Goal: Task Accomplishment & Management: Complete application form

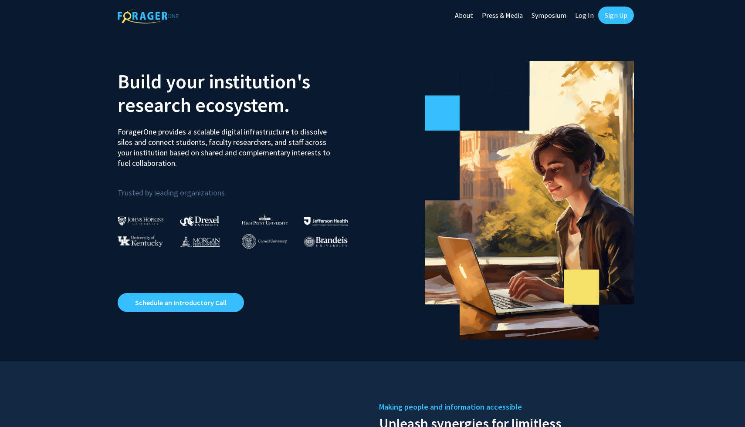
click at [614, 15] on link "Sign Up" at bounding box center [616, 15] width 36 height 17
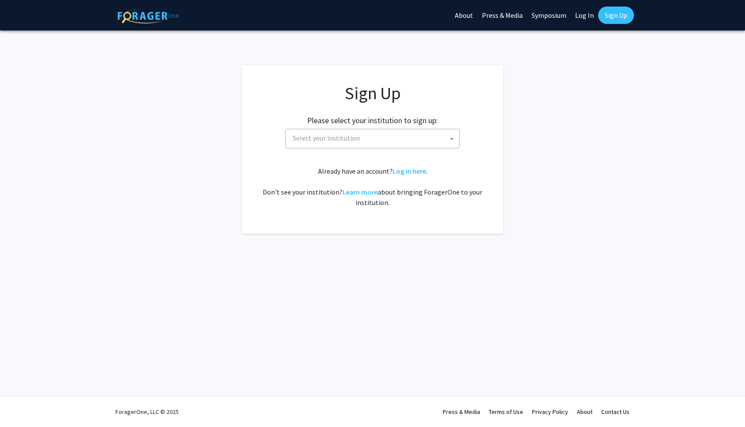
click at [392, 150] on div "Sign Up Please select your institution to sign up: [GEOGRAPHIC_DATA] [GEOGRAPHI…" at bounding box center [372, 145] width 226 height 125
click at [381, 140] on span "Select your institution" at bounding box center [374, 138] width 170 height 18
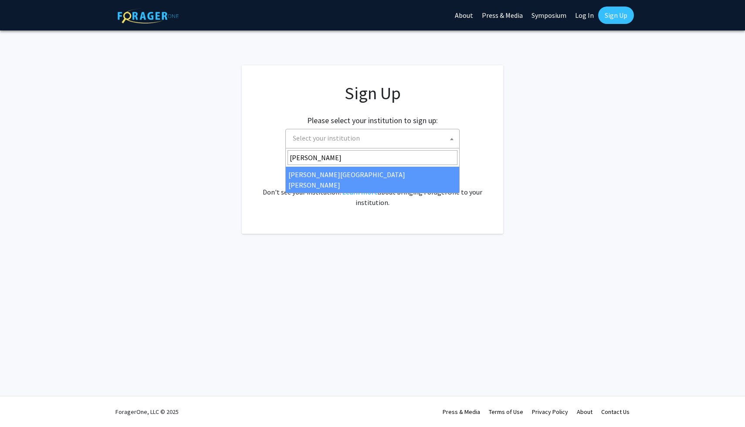
type input "[PERSON_NAME]"
select select "1"
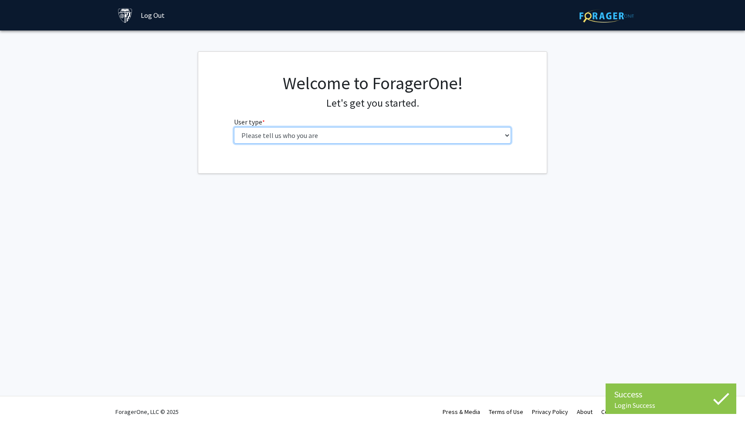
click at [295, 134] on select "Please tell us who you are Undergraduate Student Master's Student Doctoral Cand…" at bounding box center [372, 135] width 277 height 17
select select "1: undergrad"
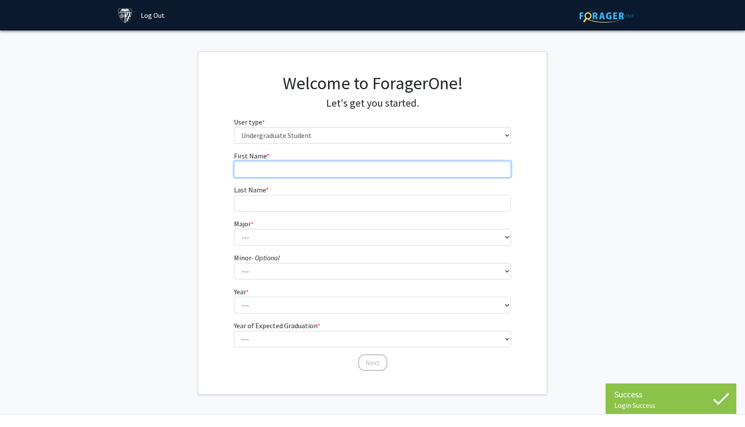
click at [473, 172] on input "First Name * required" at bounding box center [372, 169] width 277 height 17
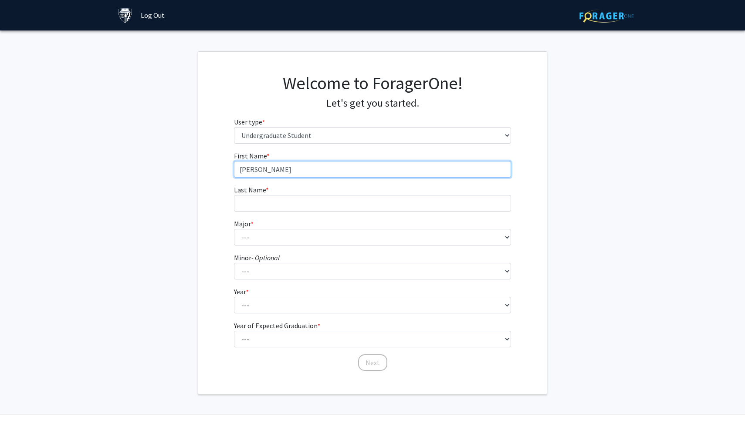
type input "[PERSON_NAME]"
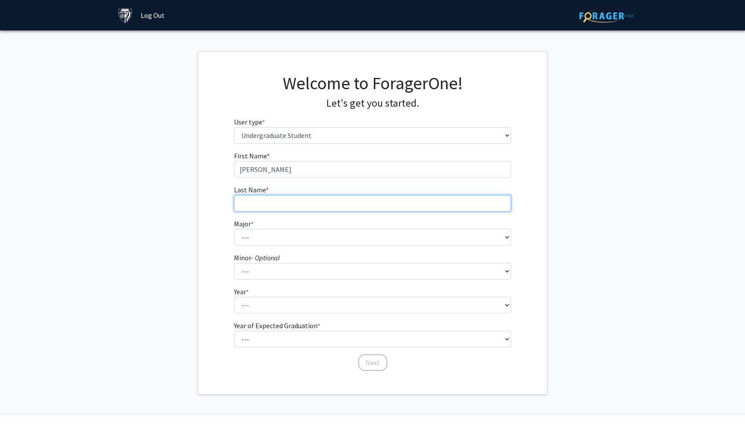
click at [421, 203] on input "Last Name * required" at bounding box center [372, 203] width 277 height 17
type input "[PERSON_NAME]"
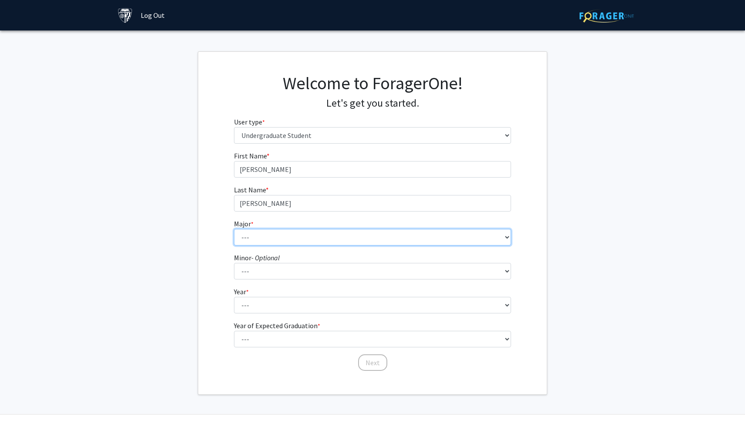
click at [331, 237] on select "--- Africana Studies Anthropology Applied Mathematics & Statistics Archaeology …" at bounding box center [372, 237] width 277 height 17
select select "41: 55"
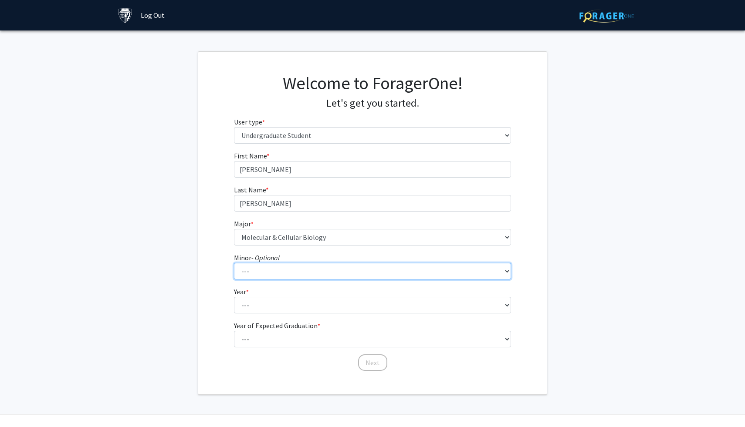
click at [286, 277] on select "--- Accounting and Financial Management Africana Studies Anthropology Applied M…" at bounding box center [372, 271] width 277 height 17
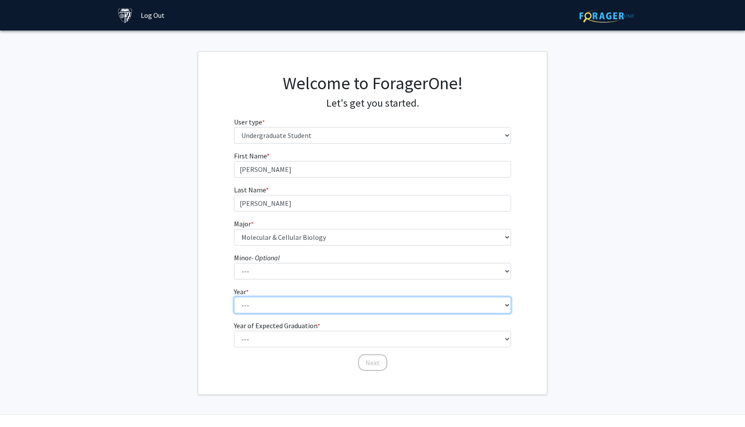
click at [271, 307] on select "--- First-year Sophomore Junior Senior Postbaccalaureate Certificate" at bounding box center [372, 305] width 277 height 17
select select "1: first-year"
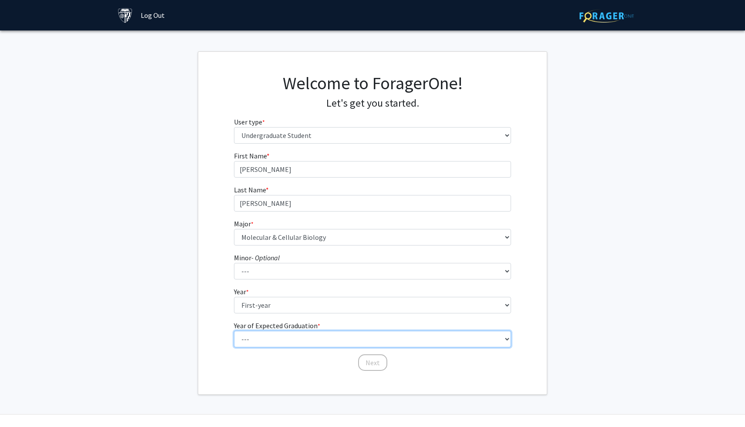
click at [270, 340] on select "--- 2025 2026 2027 2028 2029 2030 2031 2032 2033 2034" at bounding box center [372, 339] width 277 height 17
select select "5: 2029"
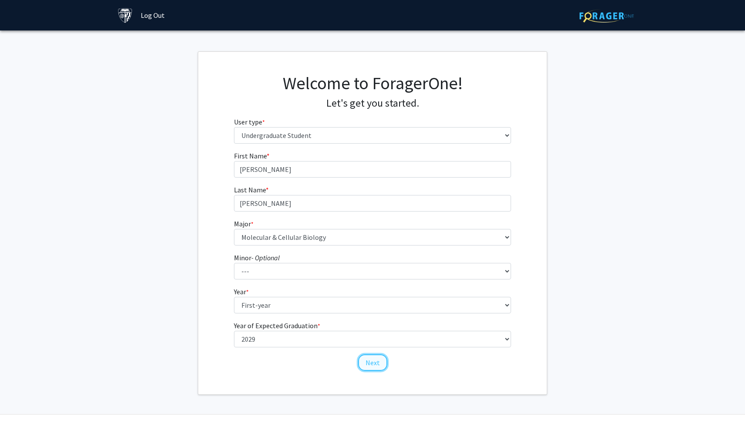
click at [374, 363] on button "Next" at bounding box center [372, 362] width 29 height 17
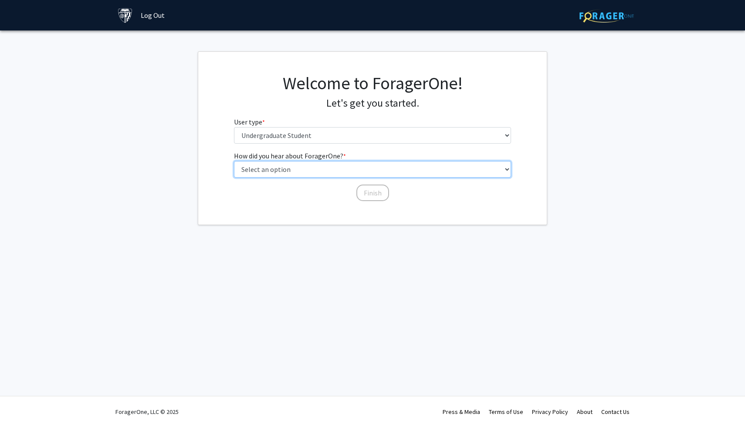
click at [310, 172] on select "Select an option Peer/student recommendation Faculty/staff recommendation Unive…" at bounding box center [372, 169] width 277 height 17
select select "5: other"
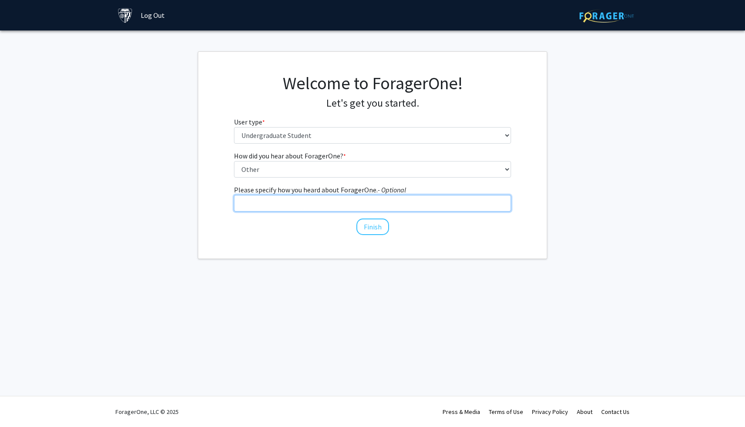
click at [344, 206] on input "Please specify how you heard about ForagerOne. - Optional" at bounding box center [372, 203] width 277 height 17
type input "Online"
click at [382, 226] on button "Finish" at bounding box center [372, 227] width 33 height 17
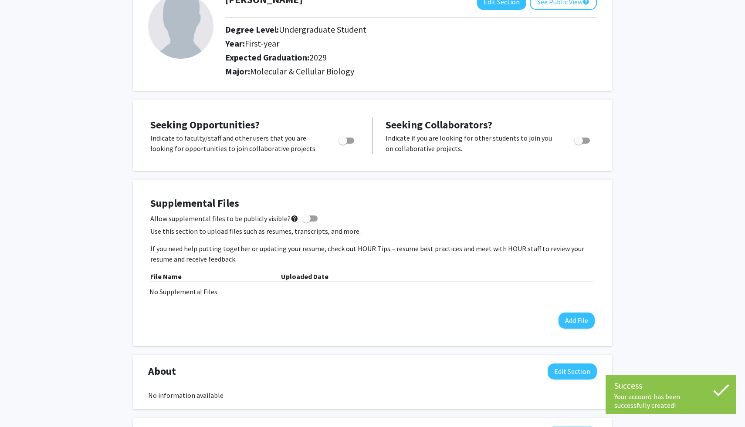
scroll to position [69, 0]
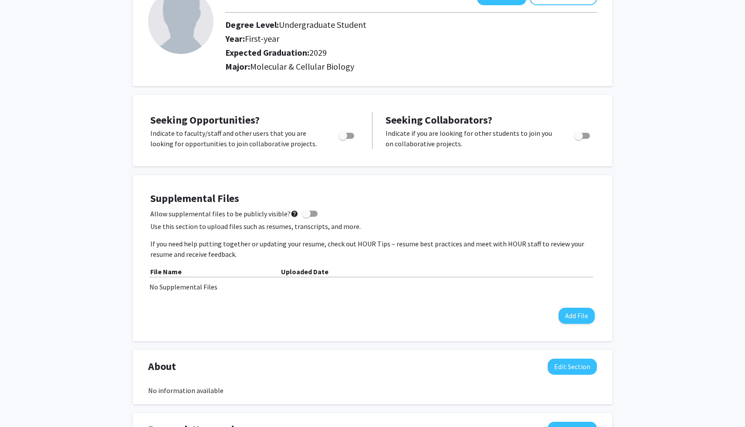
click at [346, 138] on span "Toggle" at bounding box center [342, 135] width 9 height 9
click at [343, 139] on input "Are you actively seeking opportunities?" at bounding box center [342, 139] width 0 height 0
checkbox input "true"
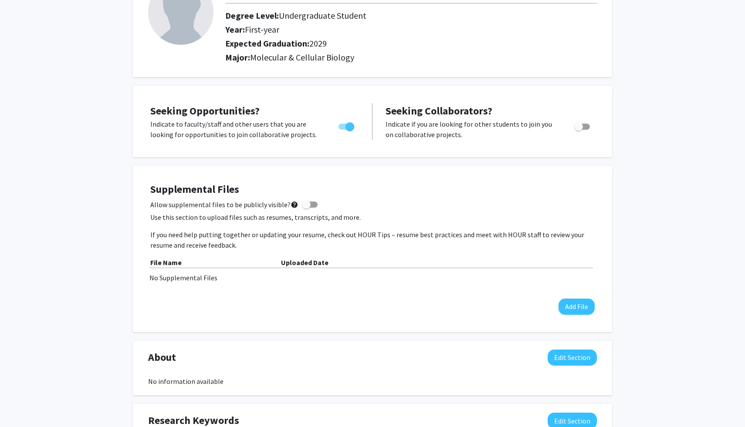
scroll to position [0, 0]
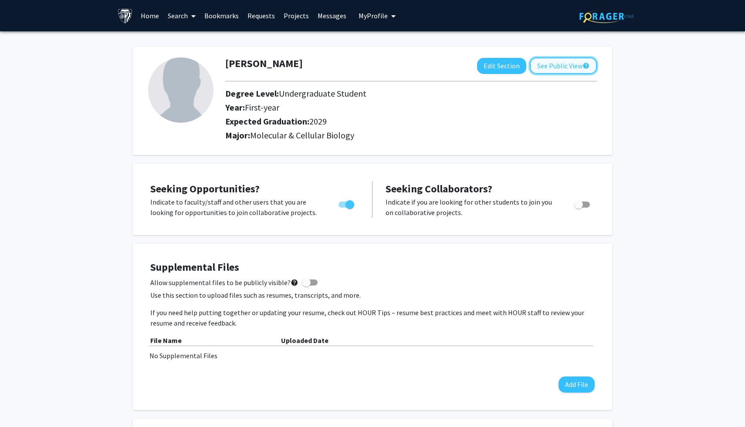
click at [553, 68] on button "See Public View help" at bounding box center [562, 65] width 67 height 17
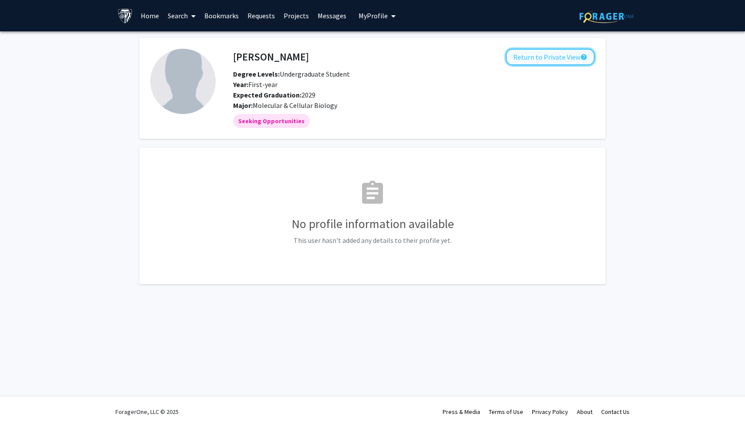
click at [549, 58] on button "Return to Private View help" at bounding box center [549, 57] width 89 height 17
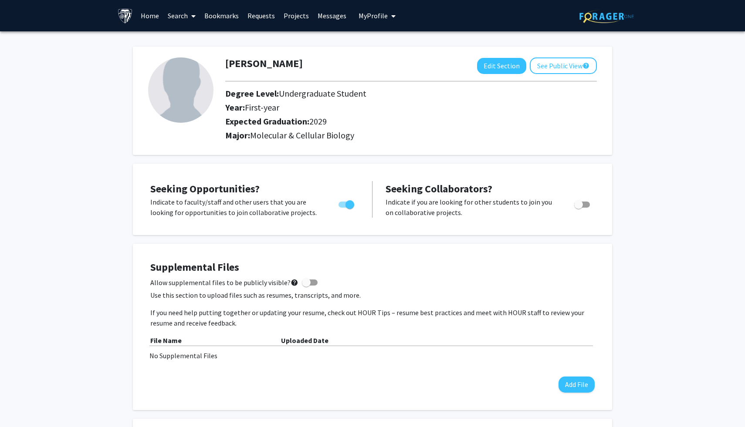
click at [149, 17] on link "Home" at bounding box center [149, 15] width 27 height 30
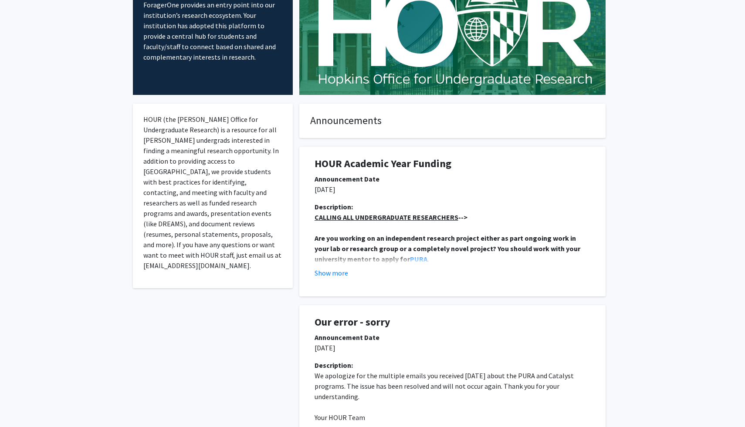
scroll to position [75, 0]
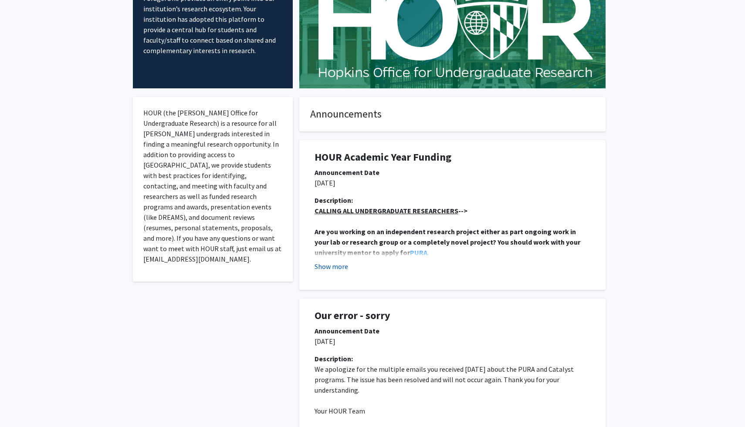
click at [324, 261] on button "Show more" at bounding box center [331, 266] width 34 height 10
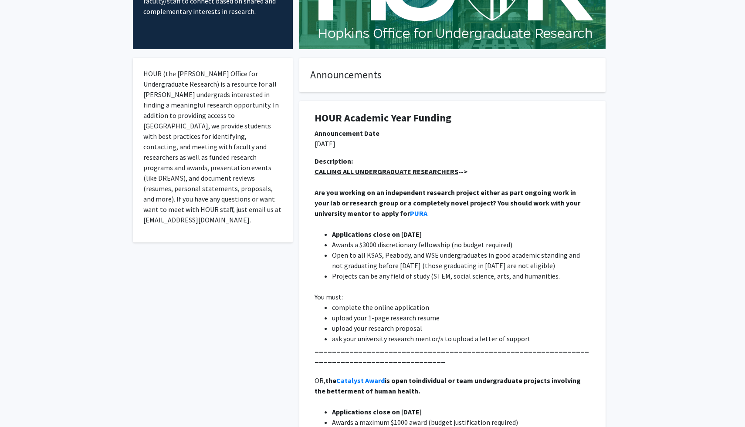
scroll to position [0, 0]
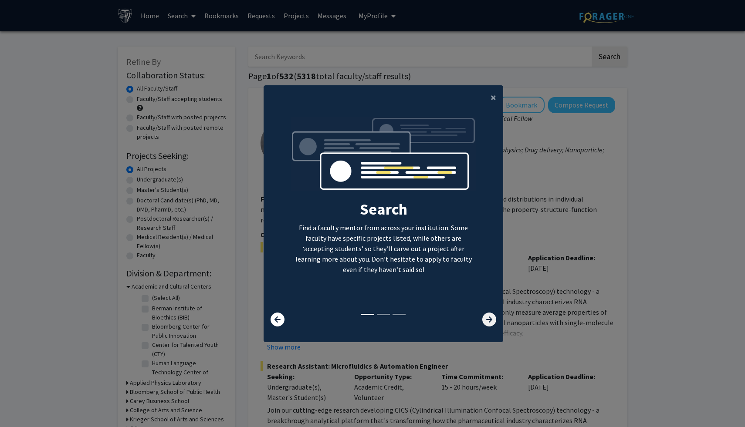
click at [491, 321] on icon at bounding box center [489, 320] width 14 height 14
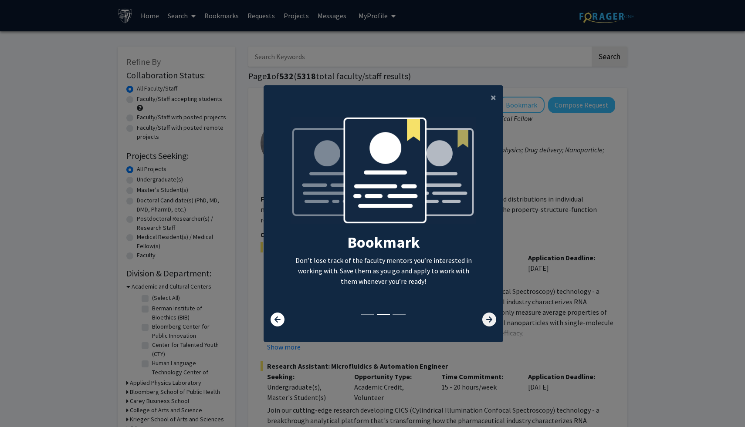
click at [491, 321] on icon at bounding box center [489, 320] width 14 height 14
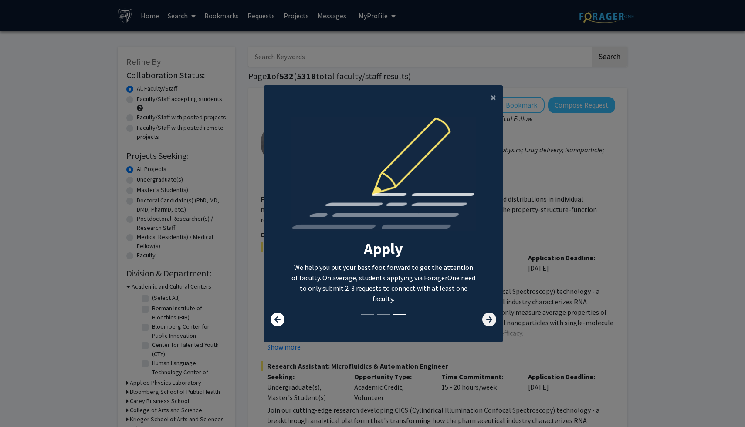
click at [491, 321] on icon at bounding box center [489, 320] width 14 height 14
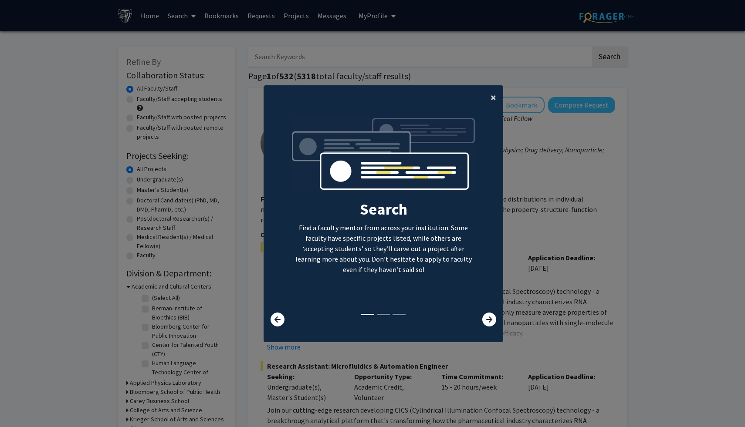
click at [493, 95] on span "×" at bounding box center [493, 97] width 6 height 13
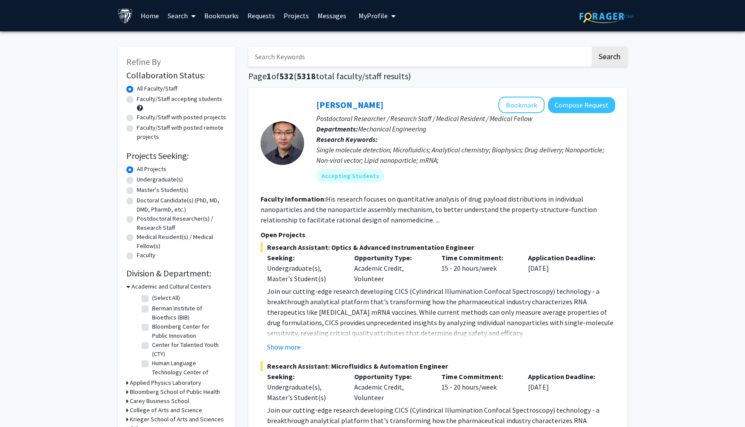
click at [137, 182] on label "Undergraduate(s)" at bounding box center [160, 179] width 46 height 9
click at [137, 181] on input "Undergraduate(s)" at bounding box center [140, 178] width 6 height 6
radio input "true"
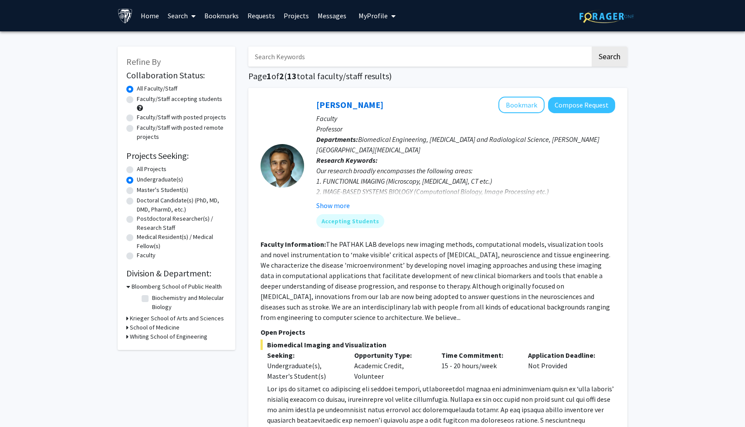
click at [137, 98] on label "Faculty/Staff accepting students" at bounding box center [179, 98] width 85 height 9
click at [137, 98] on input "Faculty/Staff accepting students" at bounding box center [140, 97] width 6 height 6
radio input "true"
click at [142, 317] on h3 "Krieger School of Arts and Sciences" at bounding box center [177, 318] width 94 height 9
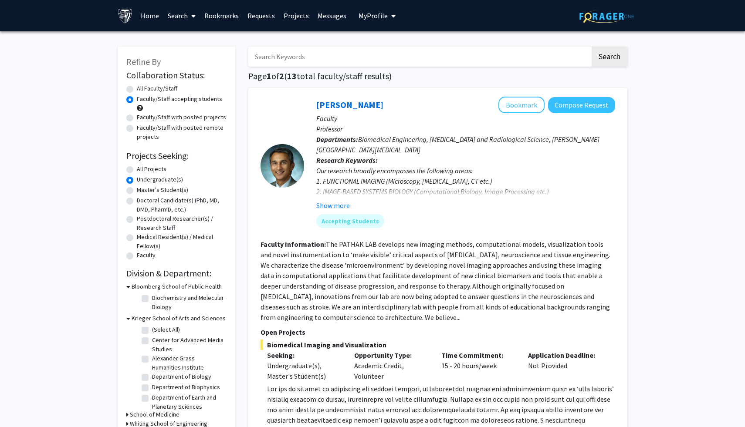
click at [152, 379] on label "Department of Biology" at bounding box center [181, 376] width 59 height 9
click at [152, 378] on input "Department of Biology" at bounding box center [155, 375] width 6 height 6
checkbox input "true"
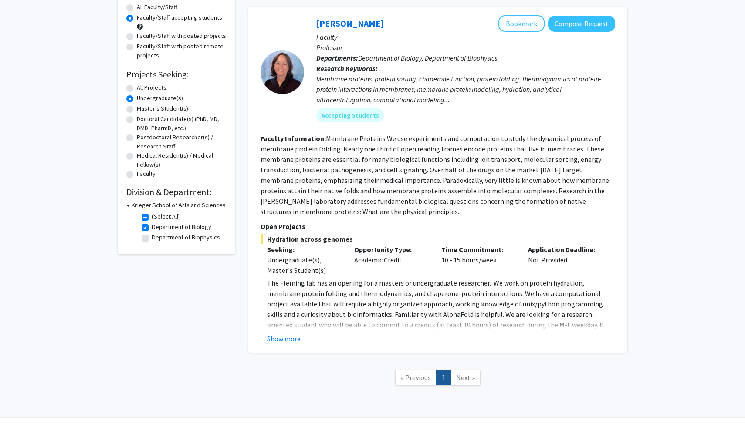
scroll to position [82, 0]
click at [280, 339] on button "Show more" at bounding box center [284, 338] width 34 height 10
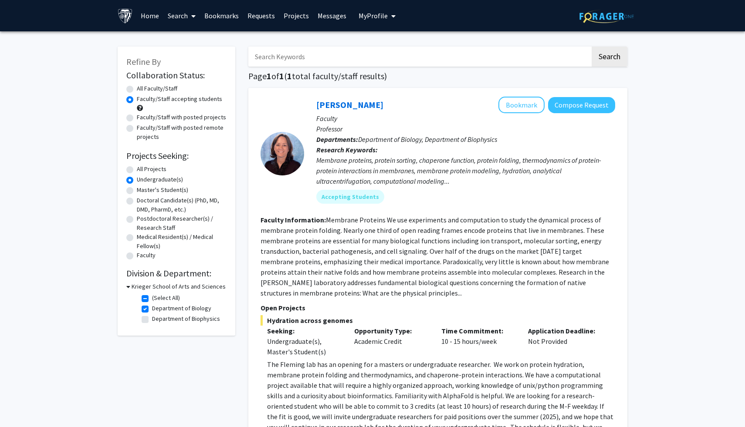
scroll to position [9, 0]
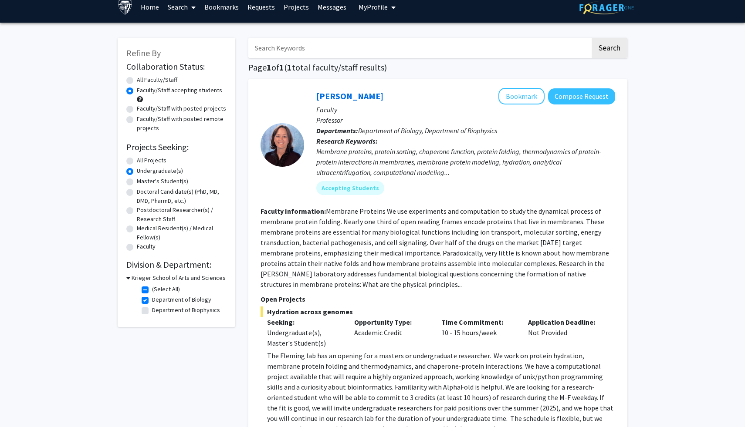
click at [137, 159] on label "All Projects" at bounding box center [152, 160] width 30 height 9
click at [137, 159] on input "All Projects" at bounding box center [140, 159] width 6 height 6
radio input "true"
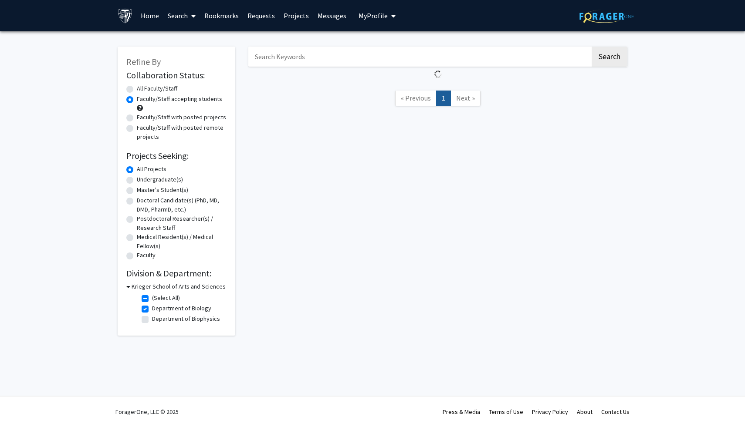
click at [137, 88] on label "All Faculty/Staff" at bounding box center [157, 88] width 40 height 9
click at [137, 88] on input "All Faculty/Staff" at bounding box center [140, 87] width 6 height 6
radio input "true"
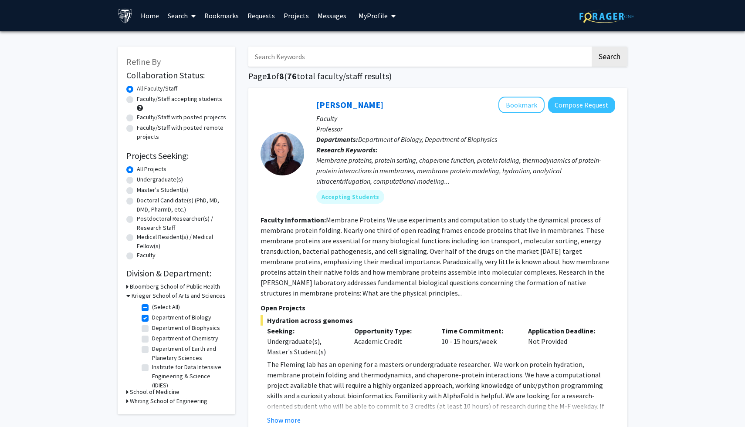
click at [146, 299] on h3 "Krieger School of Arts and Sciences" at bounding box center [178, 295] width 94 height 9
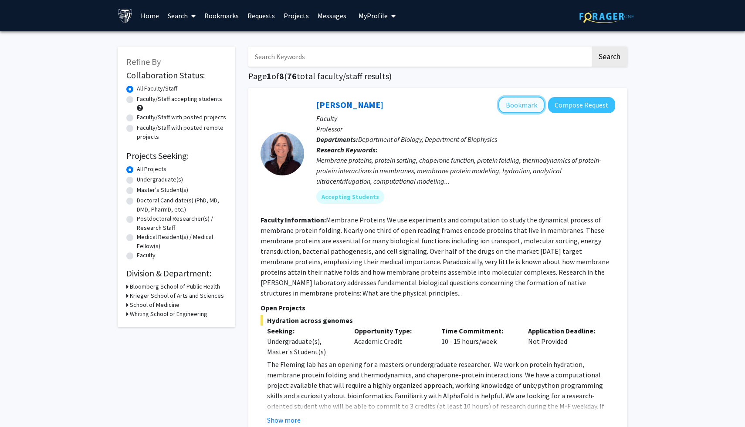
click at [521, 108] on button "Bookmark" at bounding box center [521, 105] width 46 height 17
click at [293, 13] on link "Projects" at bounding box center [296, 15] width 34 height 30
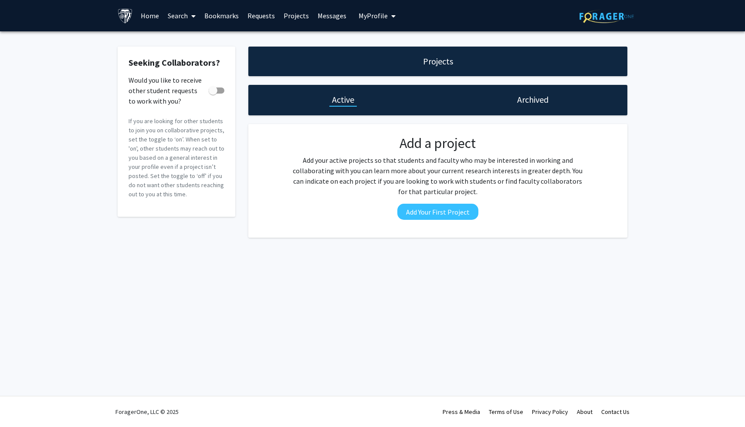
click at [189, 13] on span at bounding box center [192, 16] width 8 height 30
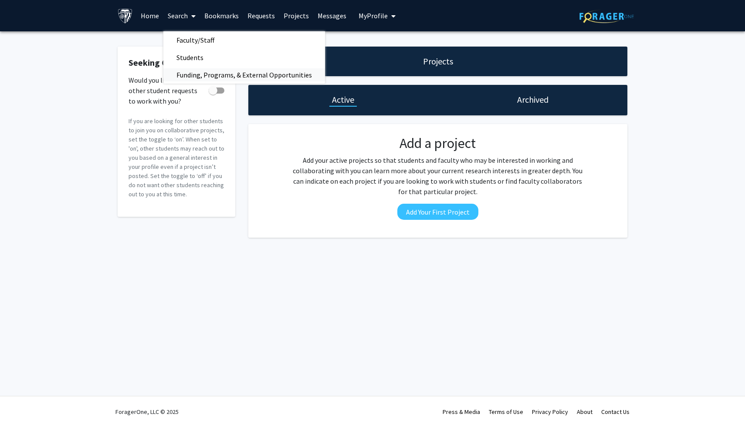
click at [192, 76] on span "Funding, Programs, & External Opportunities" at bounding box center [244, 74] width 162 height 17
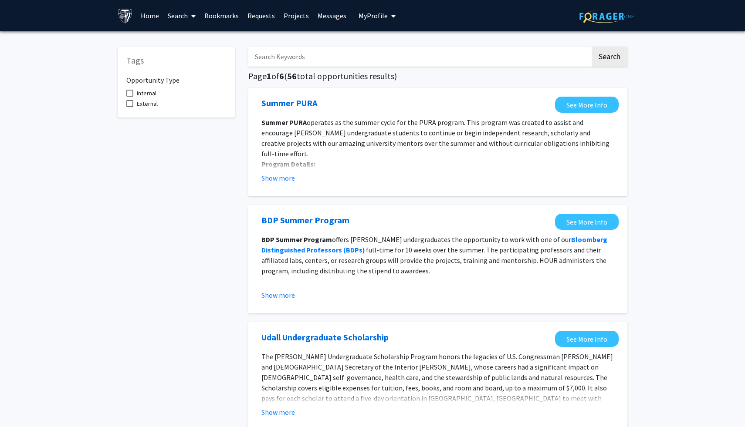
click at [130, 92] on span at bounding box center [129, 93] width 7 height 7
click at [130, 97] on input "Internal" at bounding box center [129, 97] width 0 height 0
click at [130, 92] on span at bounding box center [129, 93] width 7 height 7
click at [130, 97] on input "Internal" at bounding box center [129, 97] width 0 height 0
checkbox input "false"
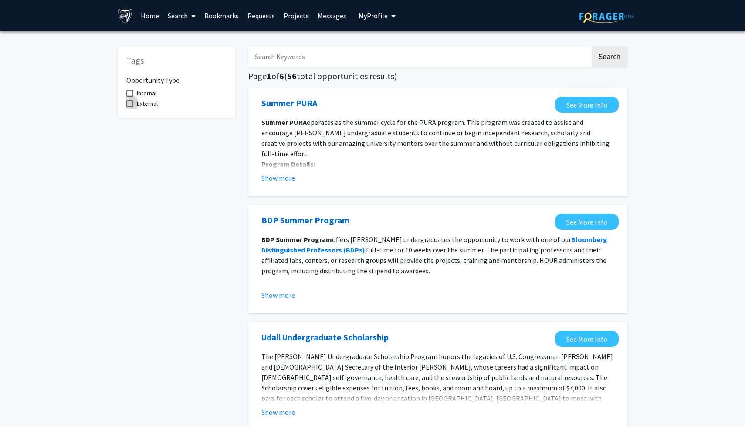
click at [131, 107] on span at bounding box center [129, 103] width 7 height 7
click at [130, 107] on input "External" at bounding box center [129, 107] width 0 height 0
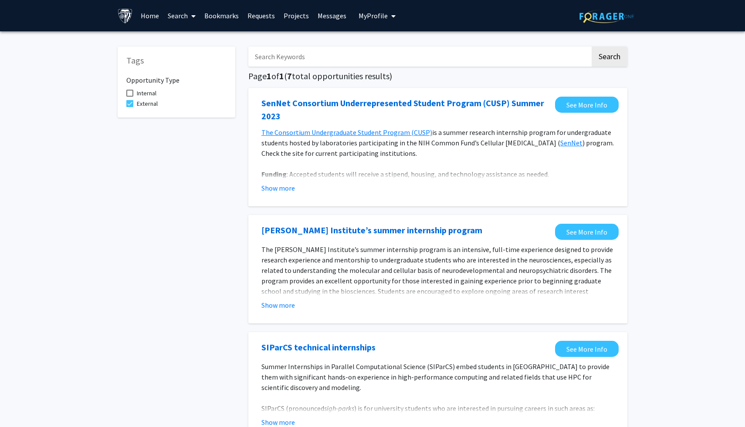
click at [131, 107] on span at bounding box center [129, 103] width 7 height 7
click at [130, 107] on input "External" at bounding box center [129, 107] width 0 height 0
checkbox input "false"
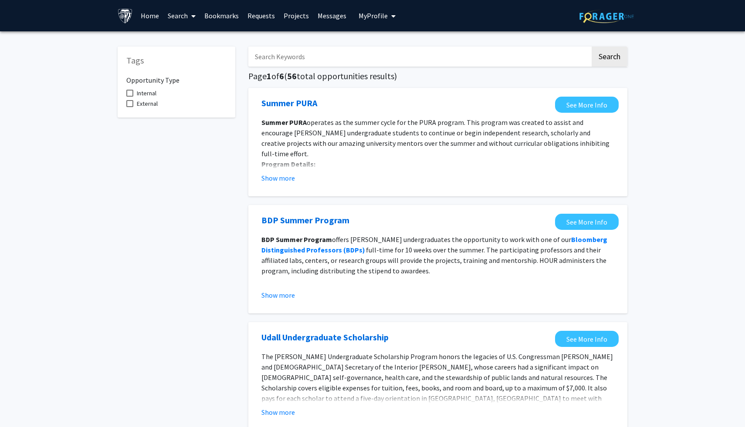
click at [192, 18] on icon at bounding box center [193, 16] width 4 height 7
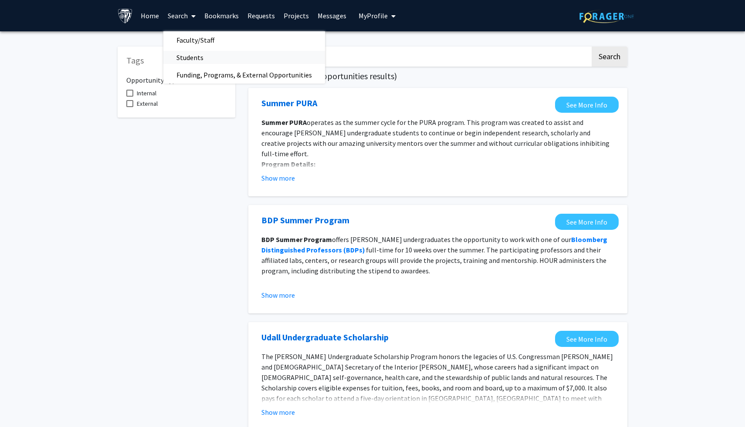
click at [212, 55] on span "Students" at bounding box center [189, 57] width 53 height 17
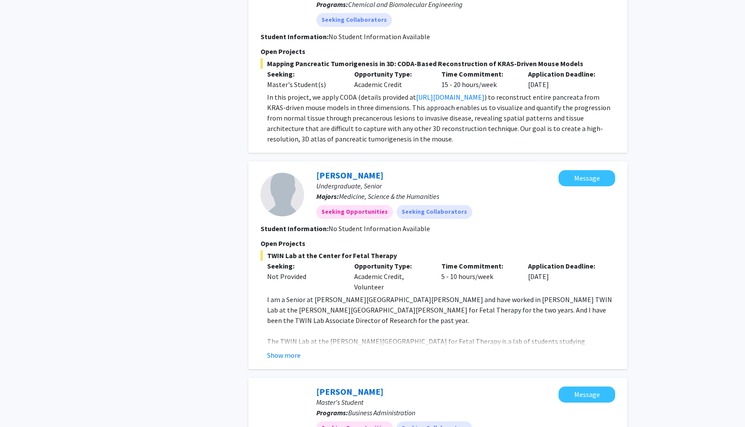
scroll to position [1915, 0]
click at [280, 350] on button "Show more" at bounding box center [284, 355] width 34 height 10
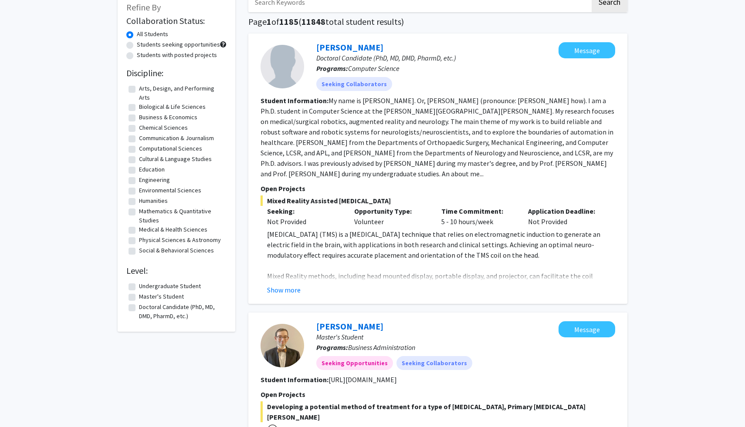
scroll to position [0, 0]
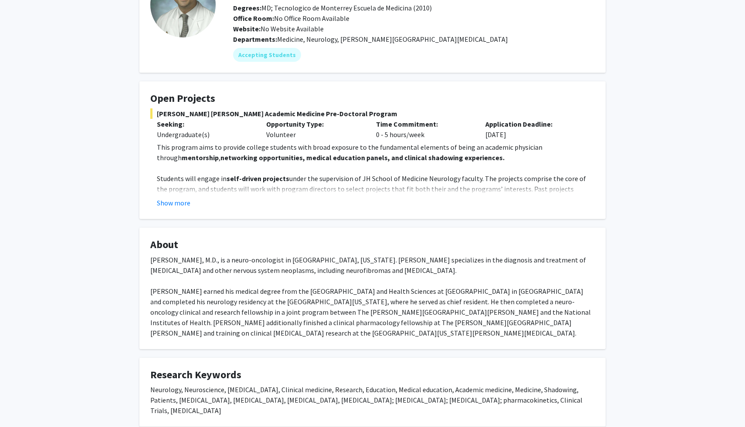
scroll to position [77, 0]
click at [172, 205] on button "Show more" at bounding box center [174, 202] width 34 height 10
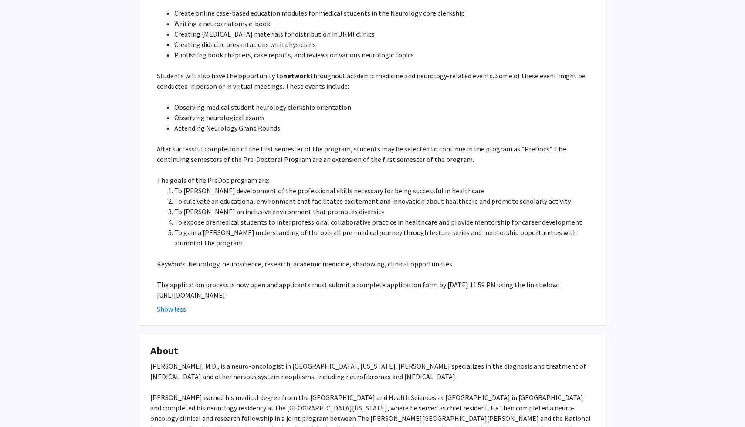
scroll to position [298, 0]
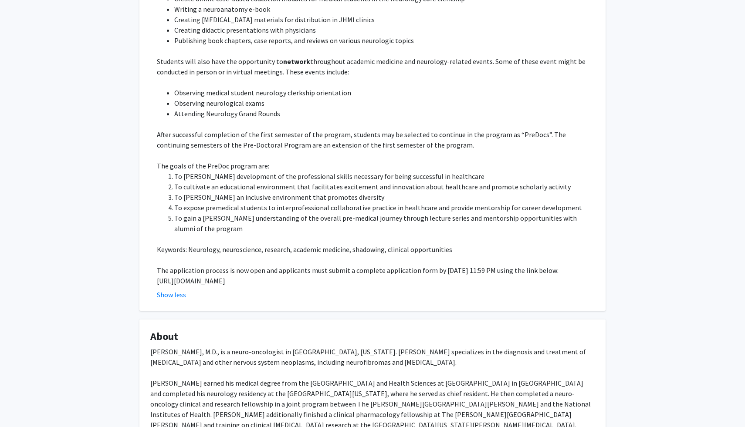
drag, startPoint x: 156, startPoint y: 269, endPoint x: 558, endPoint y: 271, distance: 402.3
click at [558, 271] on fg-read-more "This program aims to provide college students with broad exposure to the fundam…" at bounding box center [372, 110] width 444 height 380
copy p "https://docs.google.com/forms/d/e/1FAIpQLSfs9lKRobckOITW585IvGZb3cvsBE6oiZybaV9…"
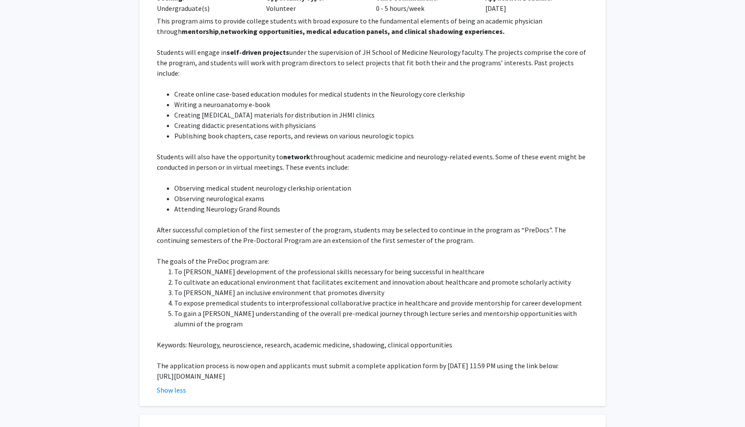
scroll to position [0, 0]
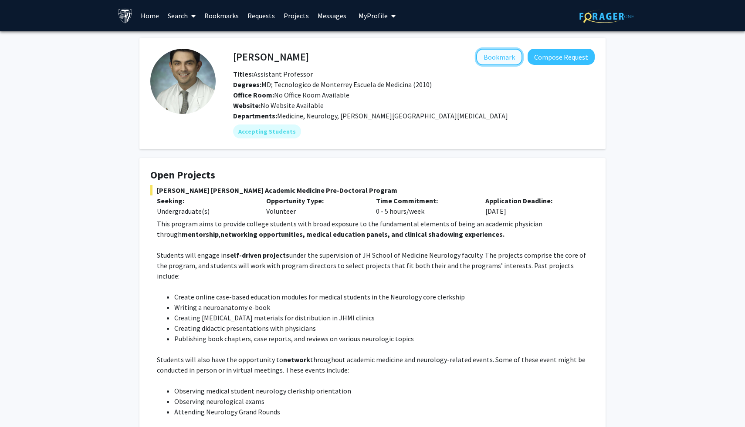
click at [506, 60] on button "Bookmark" at bounding box center [499, 57] width 46 height 17
